Goal: Task Accomplishment & Management: Complete application form

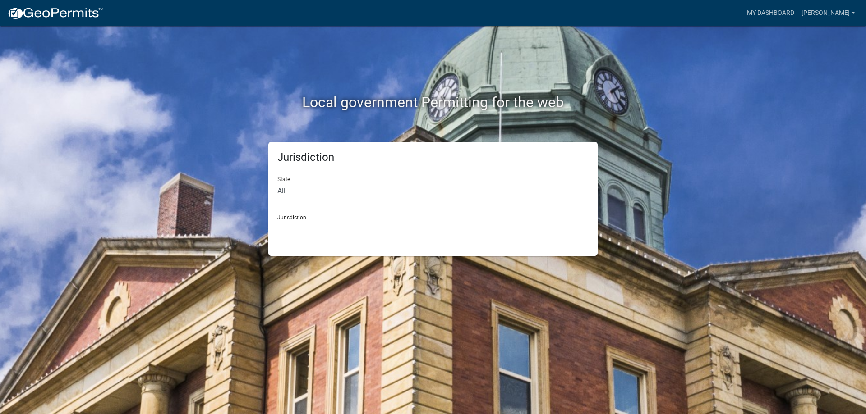
click at [311, 199] on select "All Colorado Georgia Indiana Iowa Kansas Minnesota Ohio South Carolina Wisconsin" at bounding box center [432, 191] width 311 height 18
select select "Indiana"
click at [277, 182] on select "All Colorado Georgia Indiana Iowa Kansas Minnesota Ohio South Carolina Wisconsin" at bounding box center [432, 191] width 311 height 18
drag, startPoint x: 281, startPoint y: 235, endPoint x: 277, endPoint y: 237, distance: 4.7
click at [278, 236] on select "City of Charlestown, Indiana City of Jeffersonville, Indiana City of Logansport…" at bounding box center [432, 229] width 311 height 18
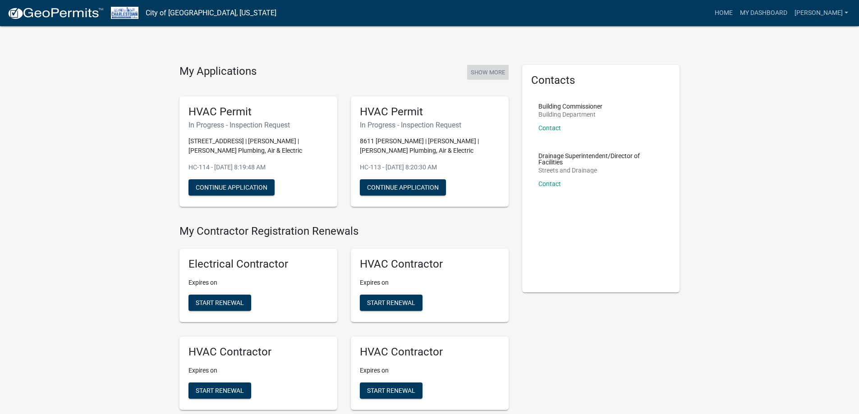
click at [488, 76] on button "Show More" at bounding box center [487, 72] width 41 height 15
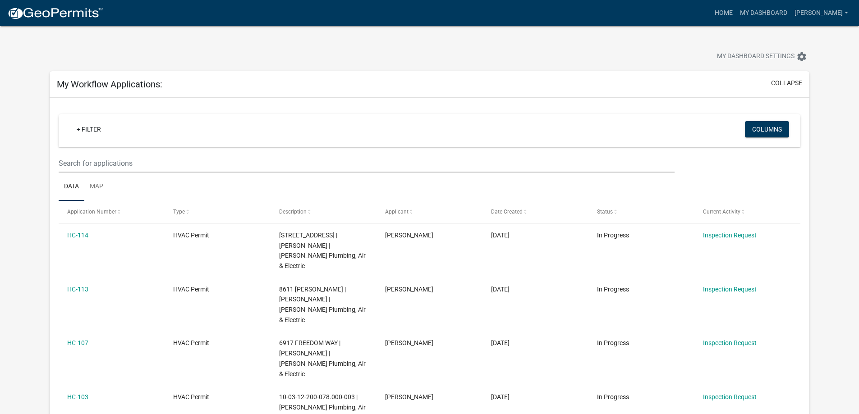
click at [73, 17] on img at bounding box center [55, 14] width 96 height 14
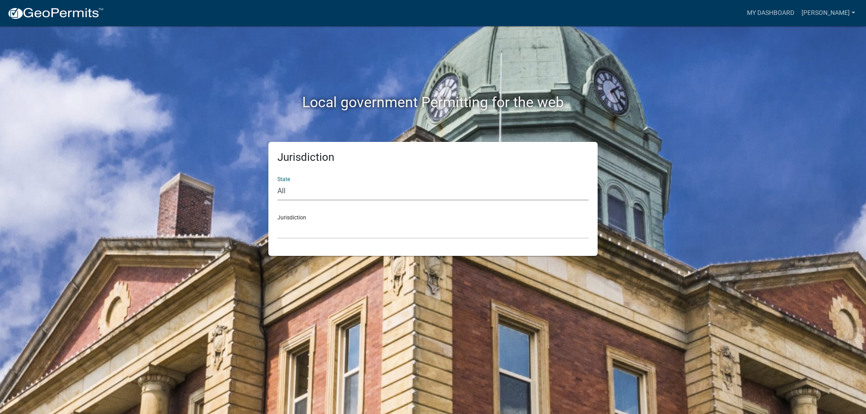
click at [364, 194] on select "All Colorado Georgia Indiana Iowa Kansas Minnesota Ohio South Carolina Wisconsin" at bounding box center [432, 191] width 311 height 18
select select "Indiana"
click at [277, 182] on select "All Colorado Georgia Indiana Iowa Kansas Minnesota Ohio South Carolina Wisconsin" at bounding box center [432, 191] width 311 height 18
click at [338, 236] on select "City of Charlestown, Indiana City of Jeffersonville, Indiana City of Logansport…" at bounding box center [432, 229] width 311 height 18
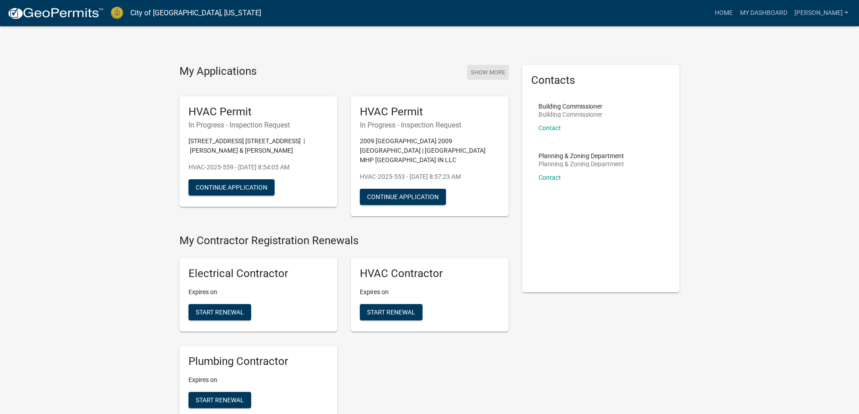
click at [485, 72] on button "Show More" at bounding box center [487, 72] width 41 height 15
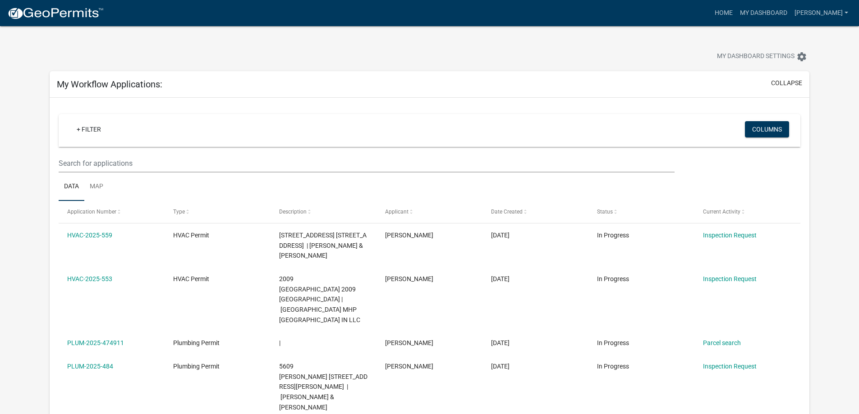
click at [48, 26] on nav "more_horiz Home My Dashboard tomdrexler Account Contractor Profile Logout" at bounding box center [429, 13] width 859 height 26
click at [51, 11] on img at bounding box center [55, 14] width 96 height 14
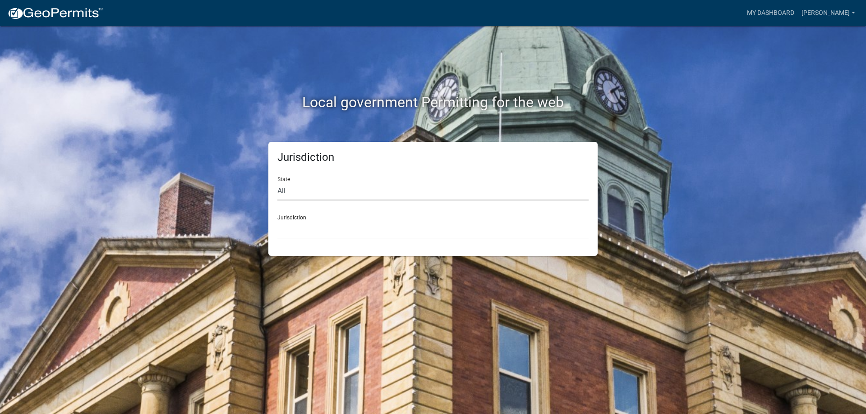
click at [322, 187] on select "All Colorado Georgia Indiana Iowa Kansas Minnesota Ohio South Carolina Wisconsin" at bounding box center [432, 191] width 311 height 18
select select "Indiana"
click at [277, 182] on select "All Colorado Georgia Indiana Iowa Kansas Minnesota Ohio South Carolina Wisconsin" at bounding box center [432, 191] width 311 height 18
click at [307, 240] on div "Jurisdiction State All Colorado Georgia Indiana Iowa Kansas Minnesota Ohio Sout…" at bounding box center [432, 199] width 329 height 114
click at [308, 235] on select "City of Charlestown, Indiana City of Jeffersonville, Indiana City of Logansport…" at bounding box center [432, 229] width 311 height 18
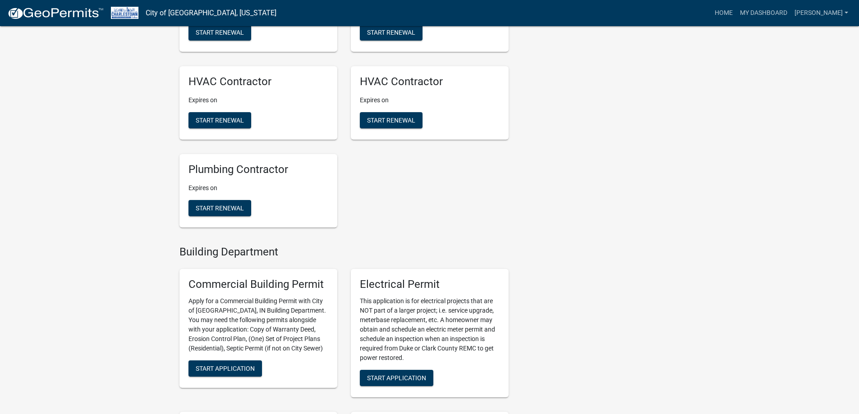
scroll to position [496, 0]
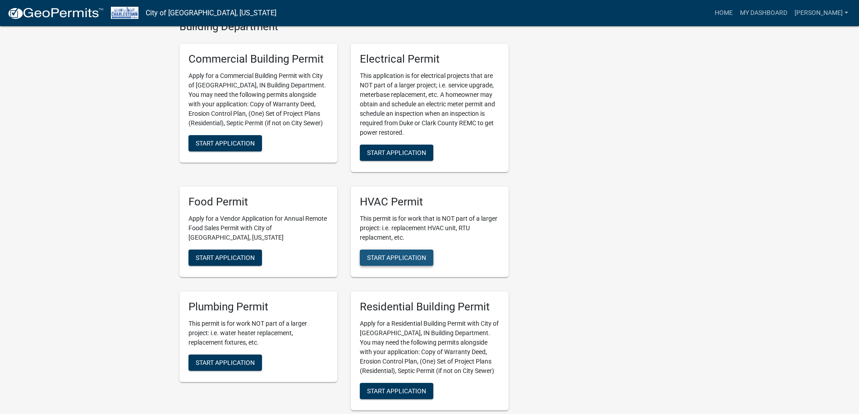
click at [387, 253] on button "Start Application" at bounding box center [396, 258] width 73 height 16
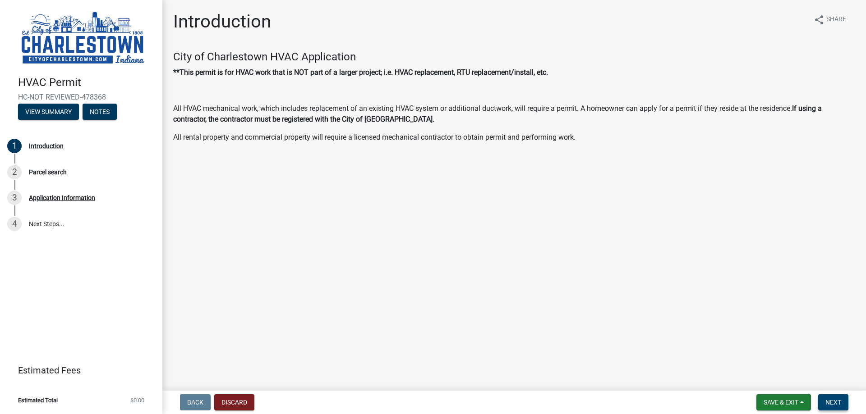
click at [841, 399] on button "Next" at bounding box center [833, 402] width 30 height 16
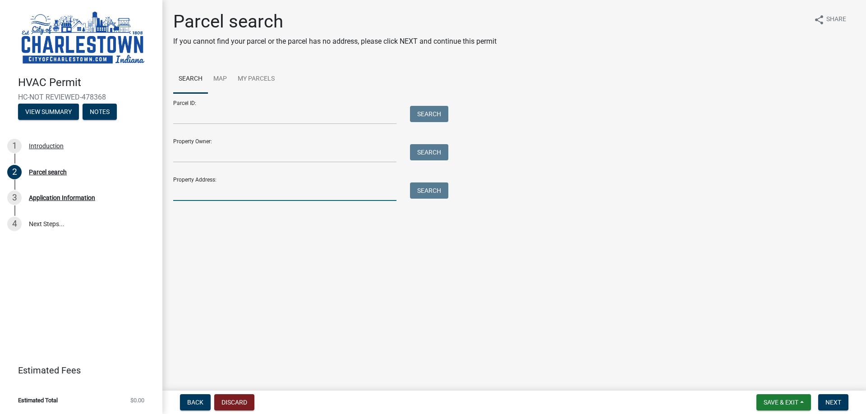
click at [206, 190] on input "Property Address:" at bounding box center [284, 192] width 223 height 18
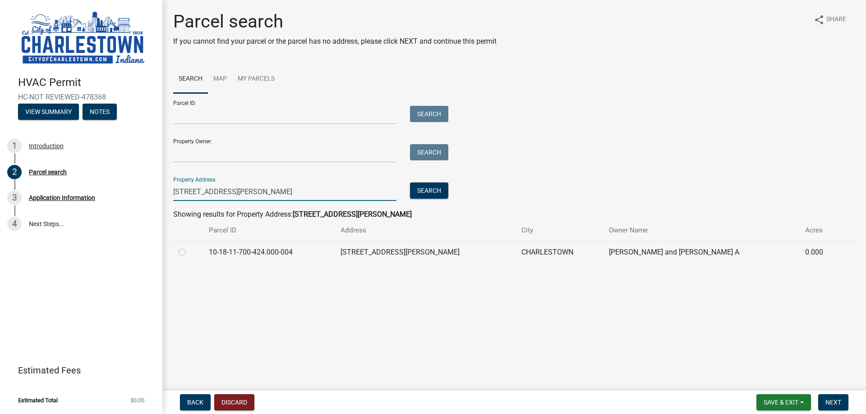
type input "1313 morrow st"
click at [189, 247] on label at bounding box center [189, 247] width 0 height 0
click at [189, 253] on input "radio" at bounding box center [192, 250] width 6 height 6
radio input "true"
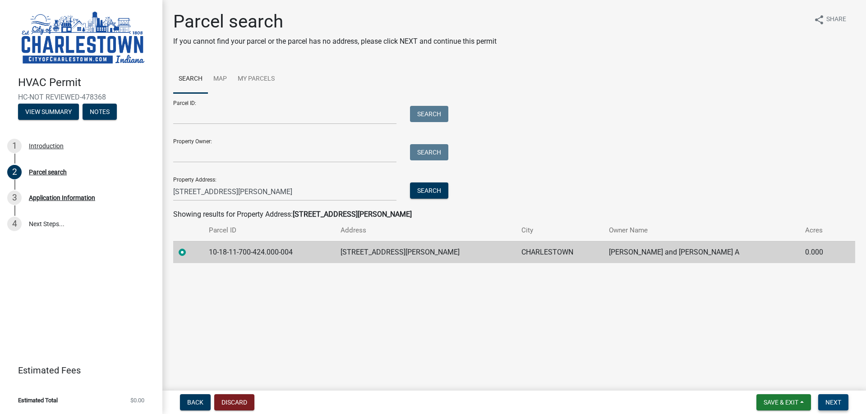
click at [833, 398] on button "Next" at bounding box center [833, 402] width 30 height 16
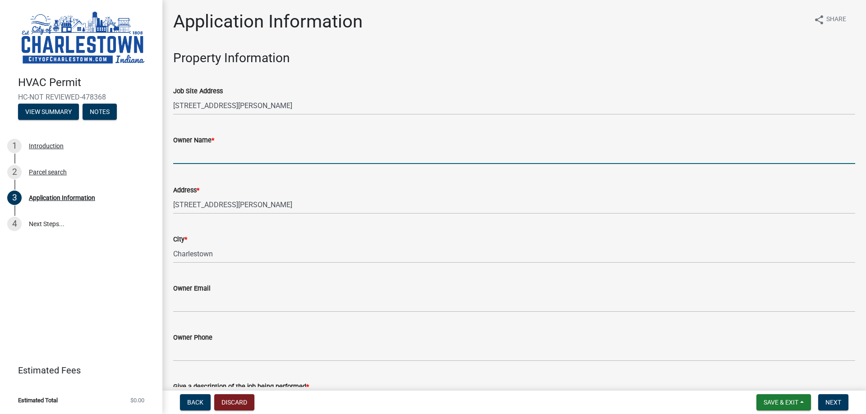
click at [231, 160] on input "Owner Name *" at bounding box center [514, 155] width 682 height 18
type input "Margo Stoltz"
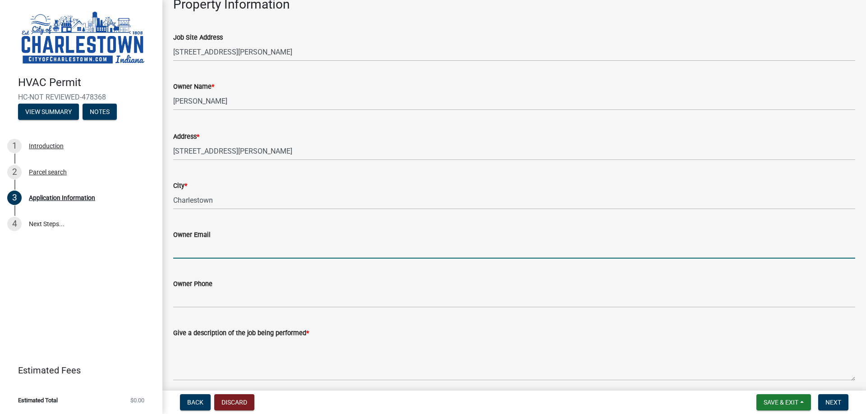
scroll to position [135, 0]
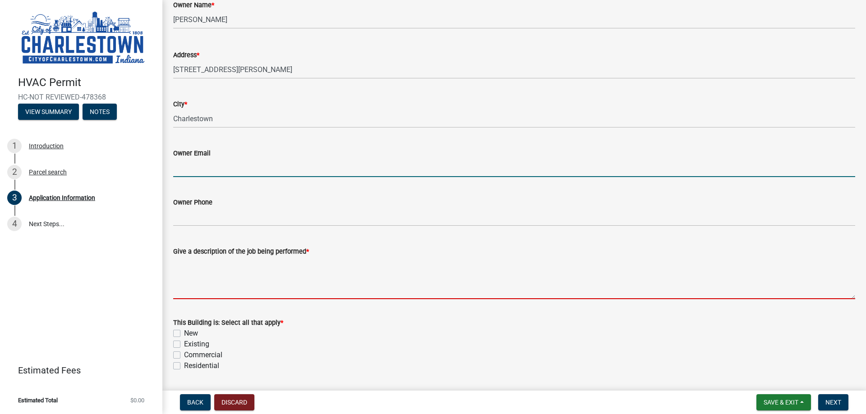
click at [232, 280] on textarea "Give a description of the job being performed *" at bounding box center [514, 278] width 682 height 42
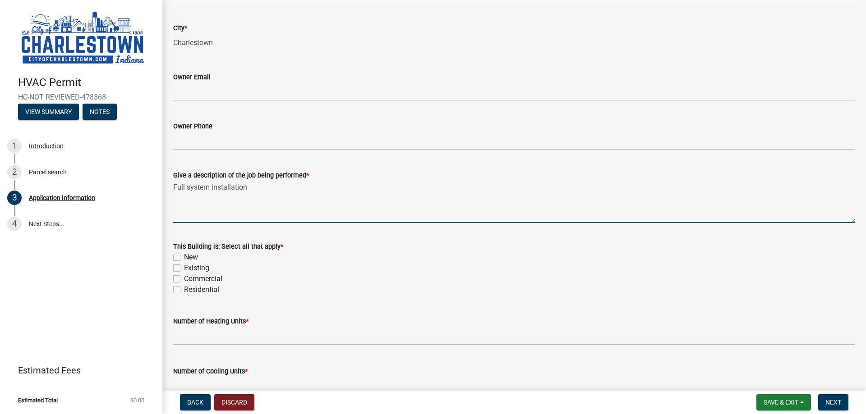
scroll to position [316, 0]
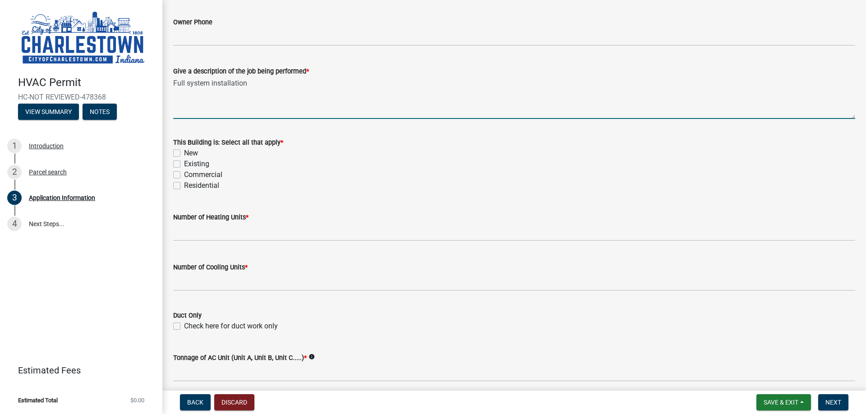
type textarea "Full system installation"
click at [184, 166] on label "Existing" at bounding box center [196, 164] width 25 height 11
click at [184, 165] on input "Existing" at bounding box center [187, 162] width 6 height 6
checkbox input "true"
checkbox input "false"
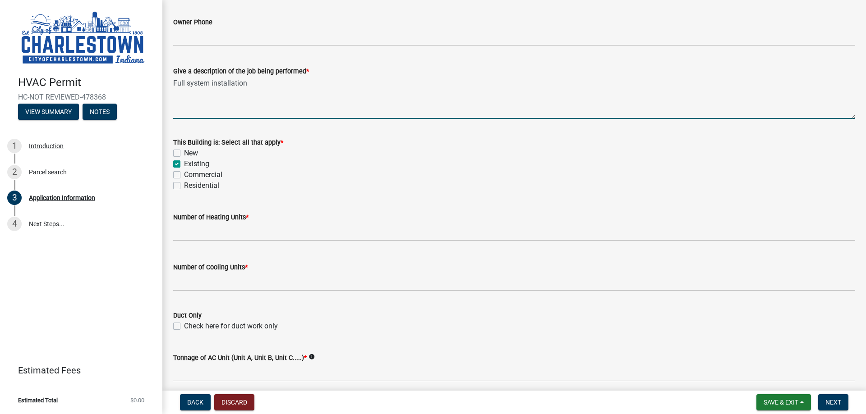
checkbox input "true"
checkbox input "false"
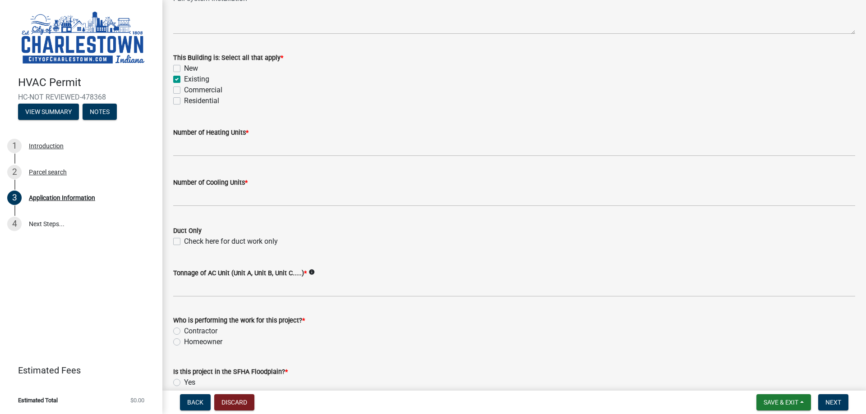
scroll to position [406, 0]
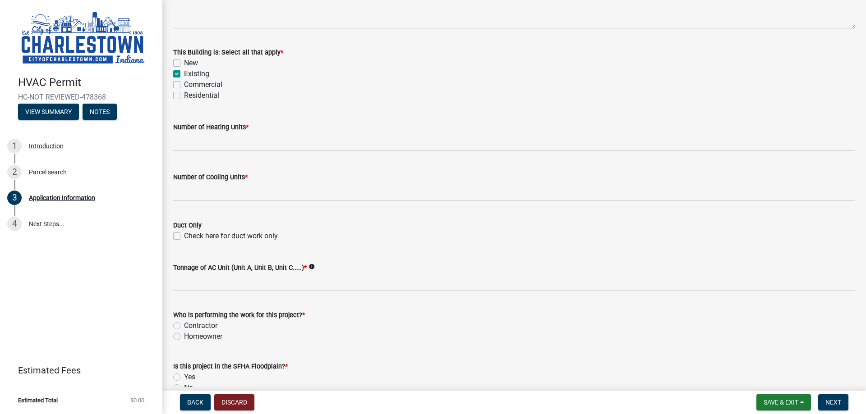
click at [184, 96] on label "Residential" at bounding box center [201, 95] width 35 height 11
click at [184, 96] on input "Residential" at bounding box center [187, 93] width 6 height 6
checkbox input "true"
checkbox input "false"
checkbox input "true"
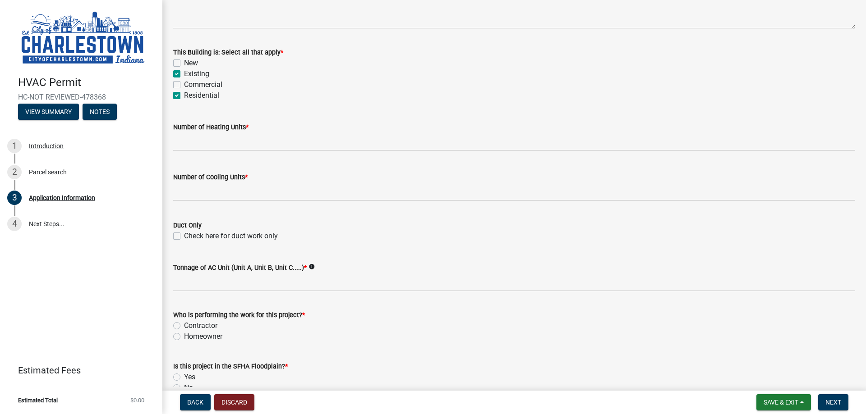
checkbox input "false"
checkbox input "true"
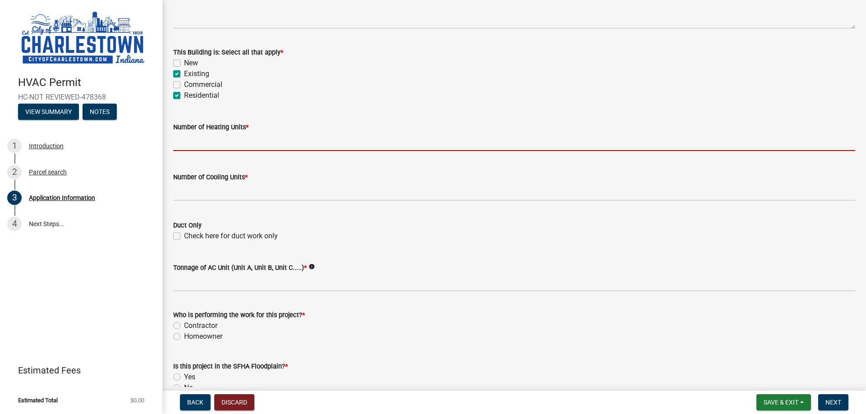
click at [221, 147] on input "text" at bounding box center [514, 142] width 682 height 18
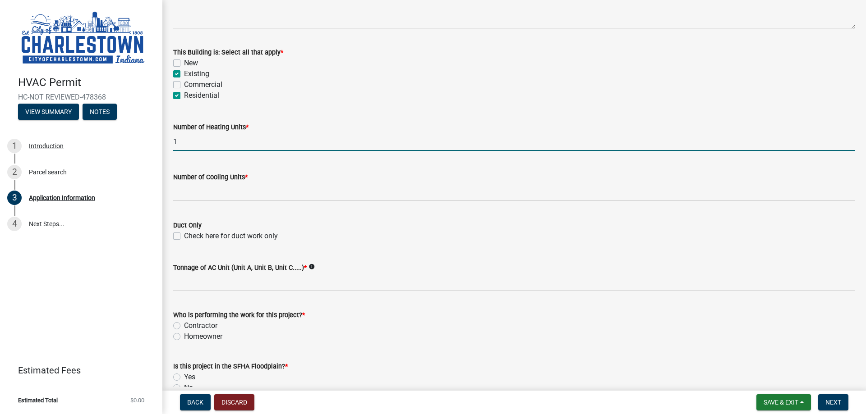
type input "1"
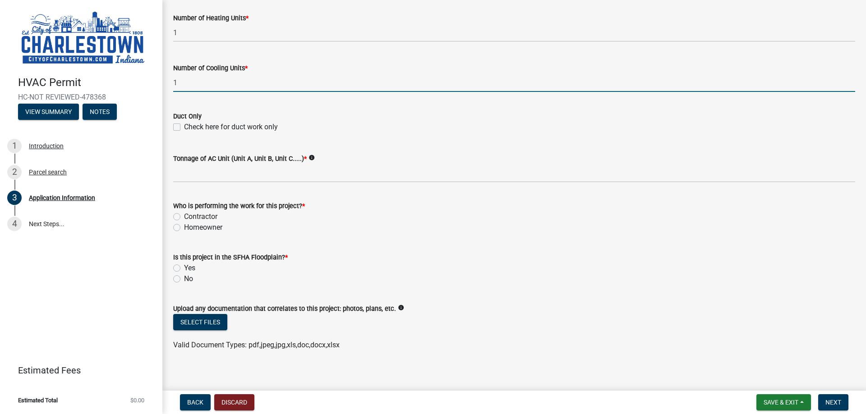
scroll to position [522, 0]
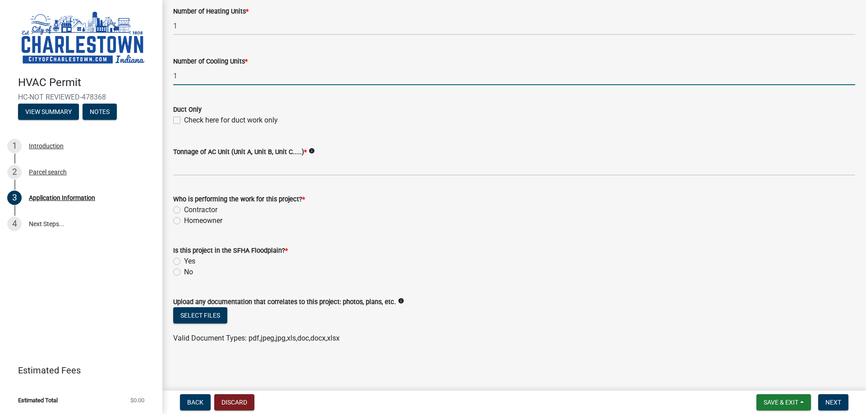
type input "1"
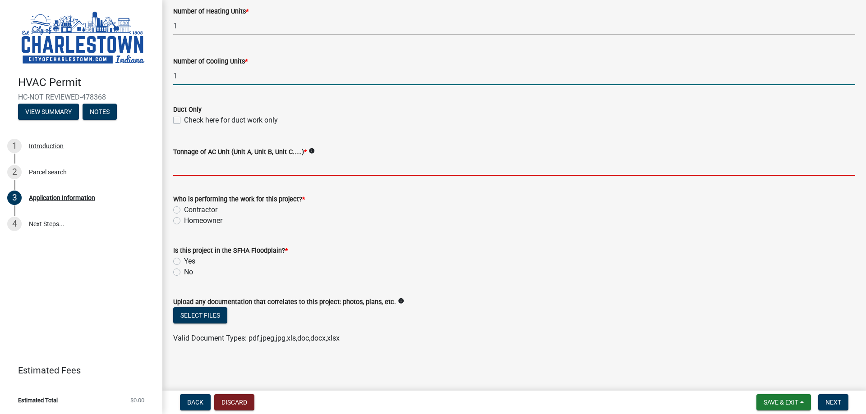
click at [202, 168] on input "Tonnage of AC Unit (Unit A, Unit B, Unit C.....) *" at bounding box center [514, 166] width 682 height 18
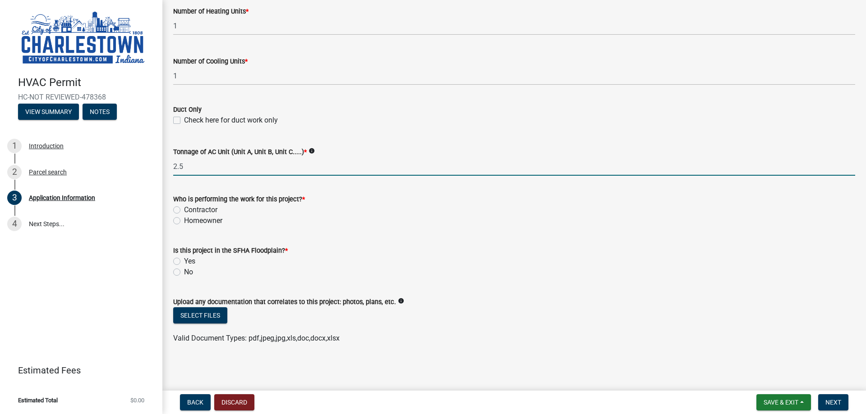
type input "2.5"
click at [184, 211] on label "Contractor" at bounding box center [200, 210] width 33 height 11
click at [184, 211] on input "Contractor" at bounding box center [187, 208] width 6 height 6
radio input "true"
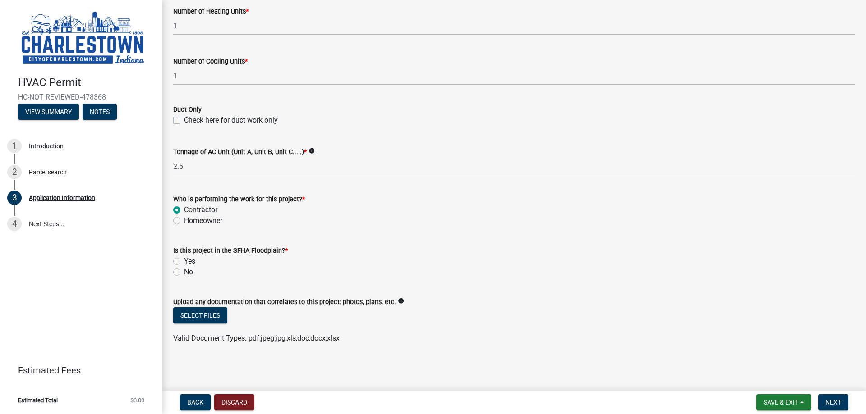
click at [184, 271] on label "No" at bounding box center [188, 272] width 9 height 11
click at [184, 271] on input "No" at bounding box center [187, 270] width 6 height 6
radio input "true"
click at [841, 403] on button "Next" at bounding box center [833, 402] width 30 height 16
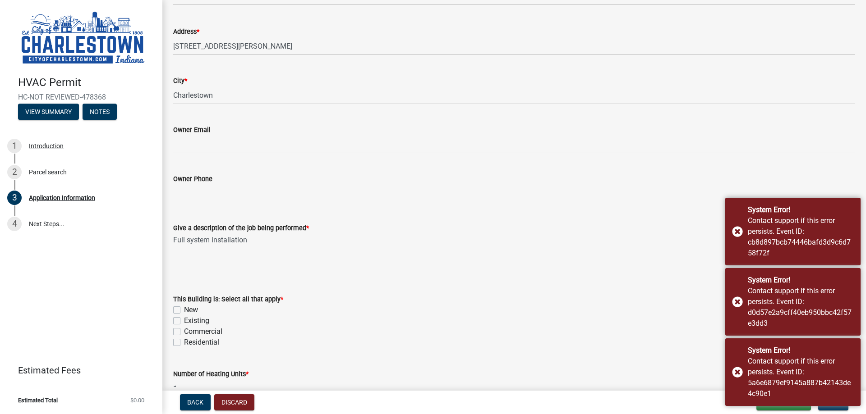
scroll to position [45, 0]
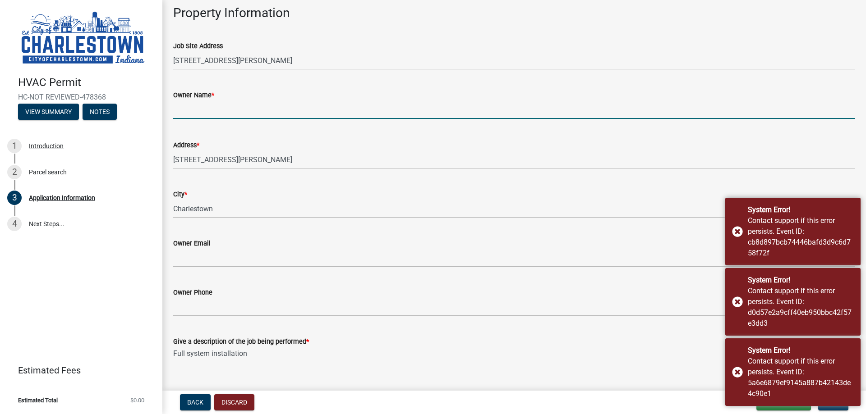
click at [213, 112] on input "Owner Name *" at bounding box center [514, 110] width 682 height 18
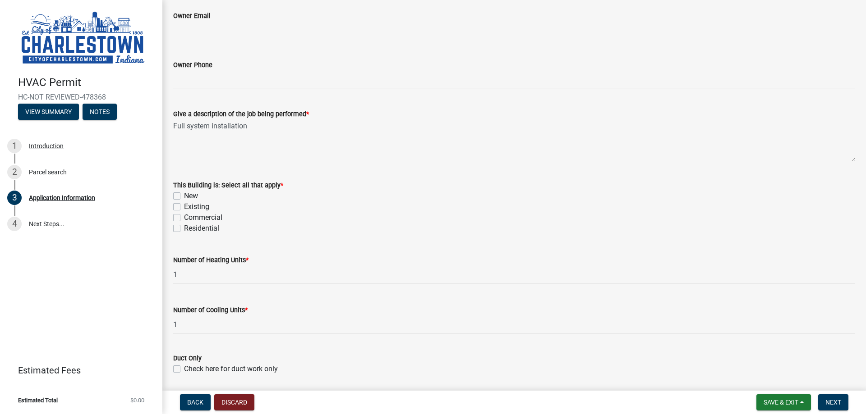
scroll to position [316, 0]
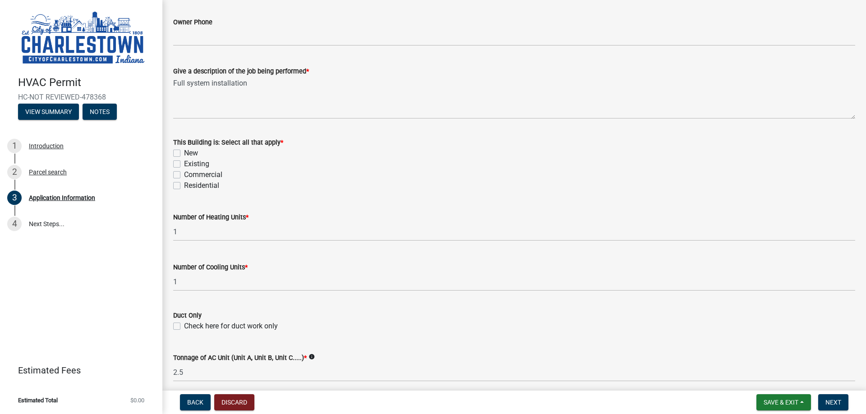
type input "Margo Stoltz"
click at [184, 164] on label "Existing" at bounding box center [196, 164] width 25 height 11
click at [184, 164] on input "Existing" at bounding box center [187, 162] width 6 height 6
checkbox input "true"
checkbox input "false"
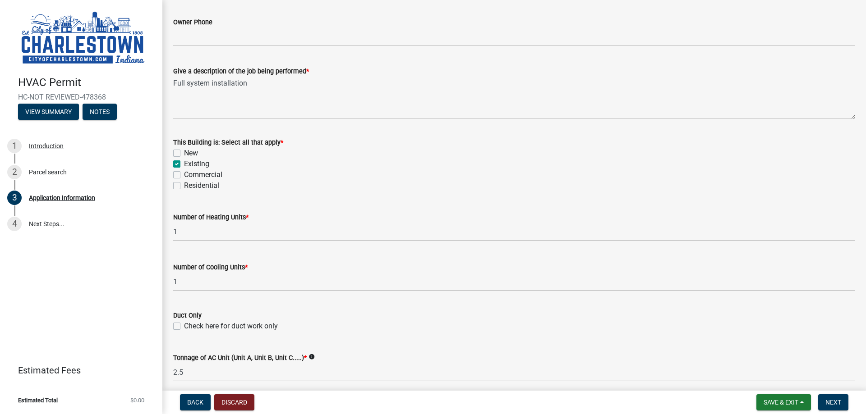
checkbox input "true"
checkbox input "false"
click at [178, 190] on div "Residential" at bounding box center [514, 185] width 682 height 11
click at [184, 185] on label "Residential" at bounding box center [201, 185] width 35 height 11
click at [184, 185] on input "Residential" at bounding box center [187, 183] width 6 height 6
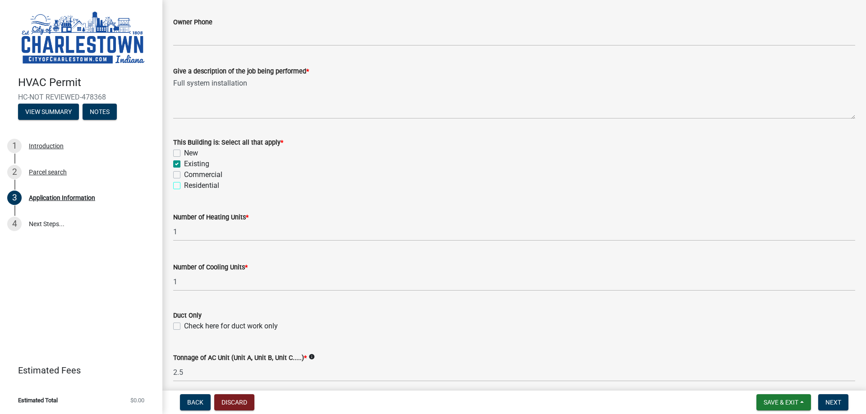
checkbox input "true"
checkbox input "false"
checkbox input "true"
checkbox input "false"
checkbox input "true"
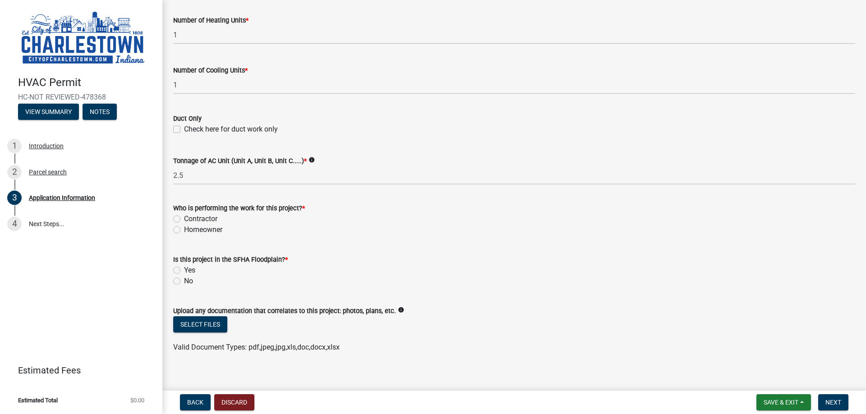
scroll to position [522, 0]
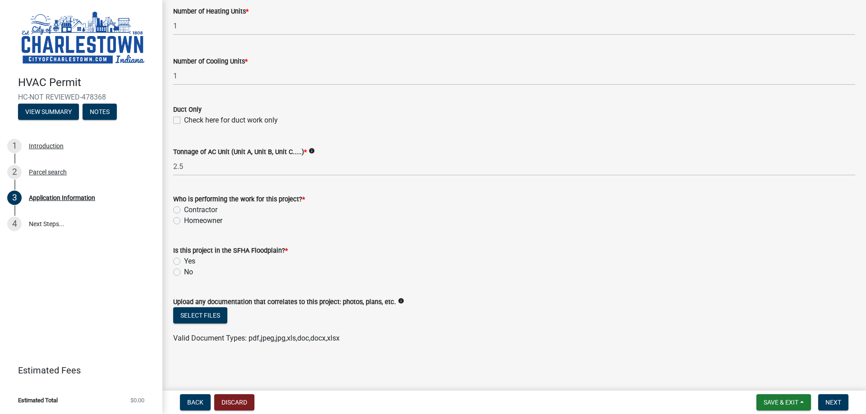
click at [184, 210] on label "Contractor" at bounding box center [200, 210] width 33 height 11
click at [184, 210] on input "Contractor" at bounding box center [187, 208] width 6 height 6
radio input "true"
click at [184, 272] on label "No" at bounding box center [188, 272] width 9 height 11
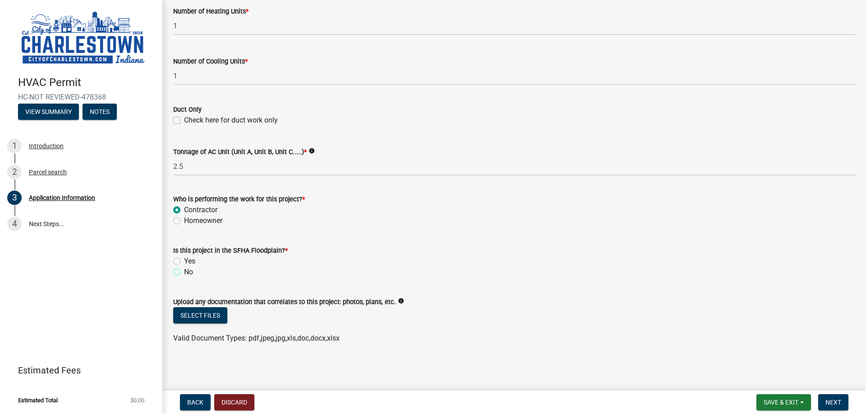
click at [184, 272] on input "No" at bounding box center [187, 270] width 6 height 6
radio input "true"
click at [840, 401] on span "Next" at bounding box center [833, 402] width 16 height 7
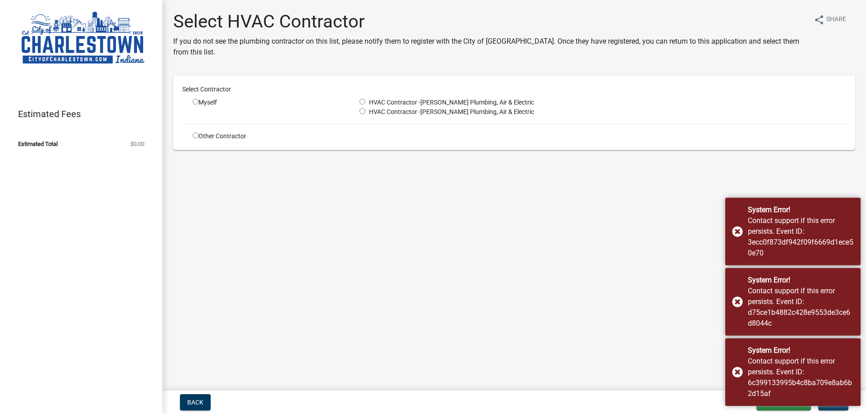
click at [195, 101] on input "radio" at bounding box center [195, 102] width 6 height 6
radio input "true"
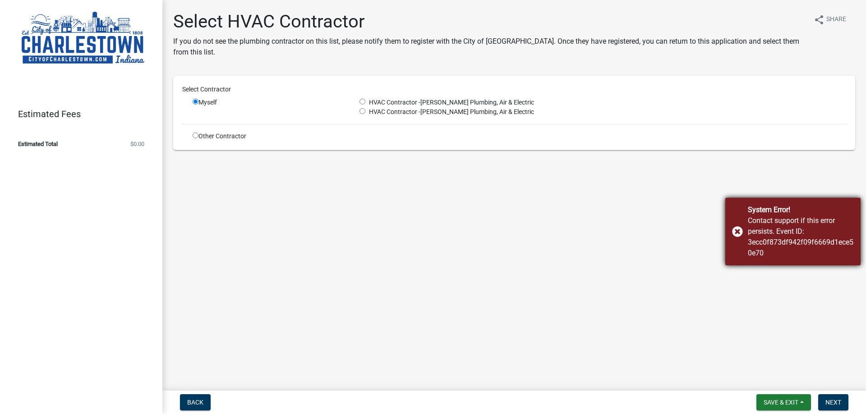
click at [739, 233] on div "System Error! Contact support if this error persists. Event ID: 3ecc0f873df942f…" at bounding box center [792, 232] width 135 height 68
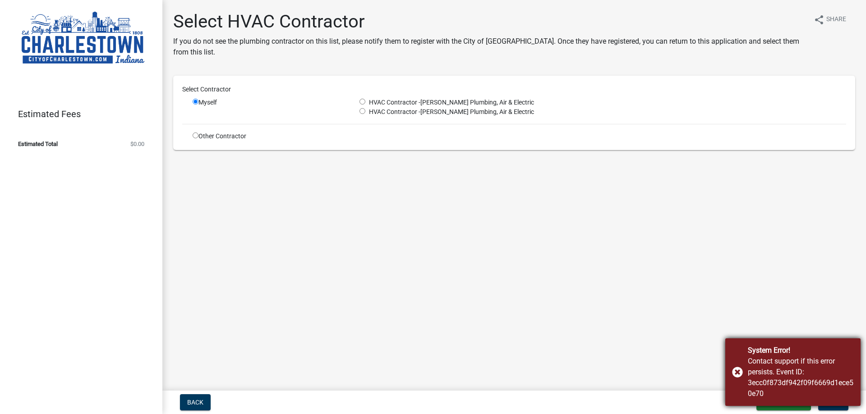
click at [739, 233] on main "Select HVAC Contractor If you do not see the plumbing contractor on this list, …" at bounding box center [513, 193] width 703 height 387
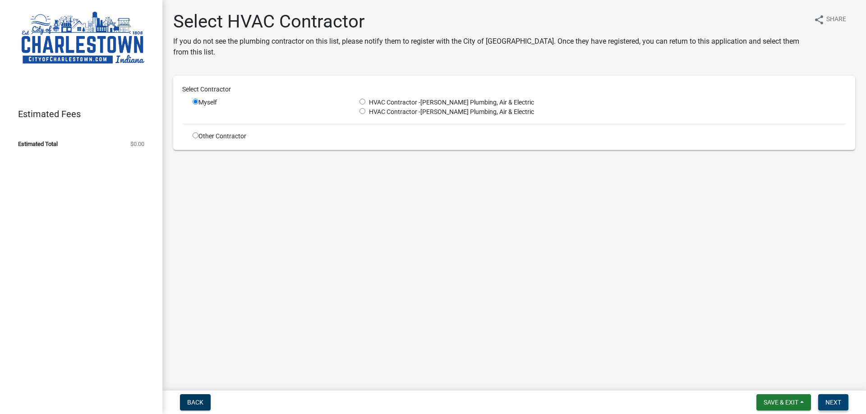
click at [833, 400] on span "Next" at bounding box center [833, 402] width 16 height 7
click at [677, 322] on main "Select HVAC Contractor If you do not see the plumbing contractor on this list, …" at bounding box center [513, 193] width 703 height 387
click at [836, 399] on span "Next" at bounding box center [833, 402] width 16 height 7
click at [360, 103] on input "radio" at bounding box center [362, 102] width 6 height 6
radio input "true"
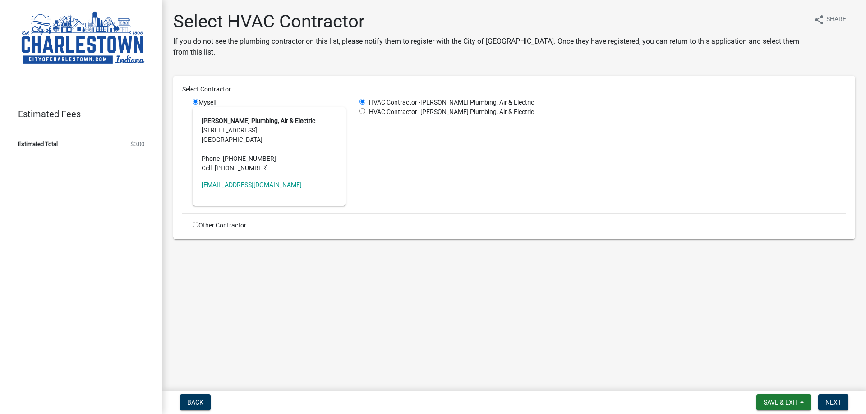
click at [362, 113] on input "radio" at bounding box center [362, 111] width 6 height 6
radio input "true"
click at [364, 99] on input "radio" at bounding box center [362, 102] width 6 height 6
click at [364, 101] on input "radio" at bounding box center [362, 102] width 6 height 6
click at [361, 102] on input "radio" at bounding box center [362, 102] width 6 height 6
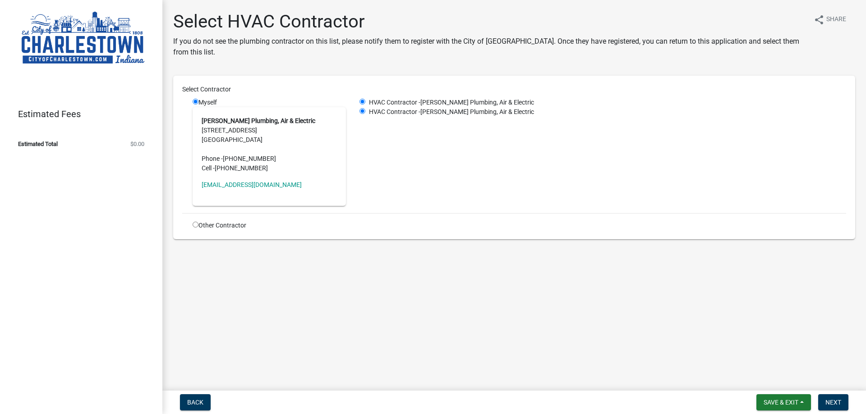
click at [363, 112] on input "radio" at bounding box center [362, 111] width 6 height 6
click at [834, 402] on span "Next" at bounding box center [833, 402] width 16 height 7
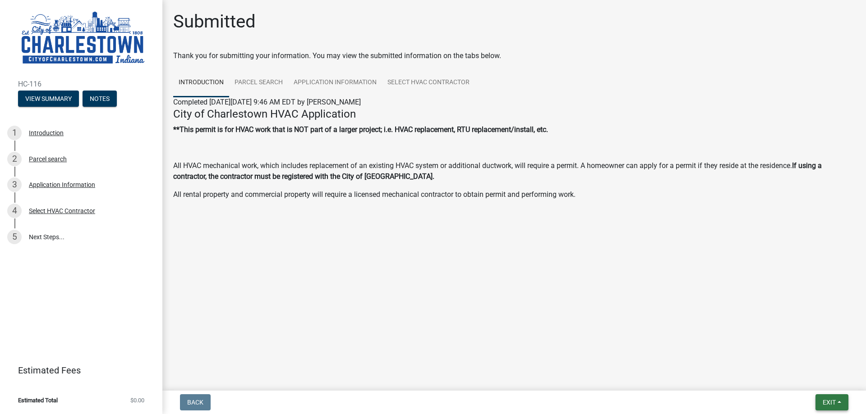
click at [834, 401] on span "Exit" at bounding box center [828, 402] width 13 height 7
click at [805, 376] on button "Save & Exit" at bounding box center [812, 379] width 72 height 22
